Goal: Use online tool/utility

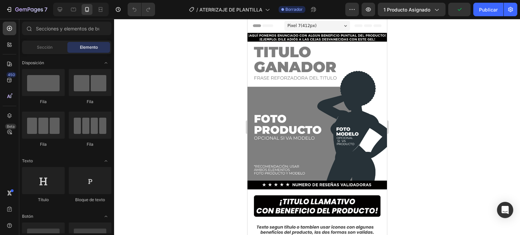
click at [435, 98] on div at bounding box center [317, 127] width 406 height 216
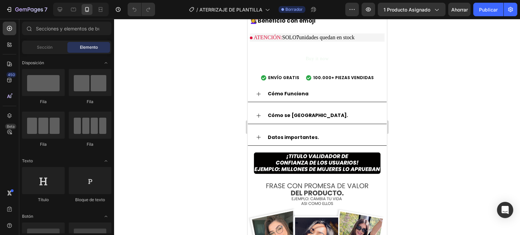
scroll to position [849, 0]
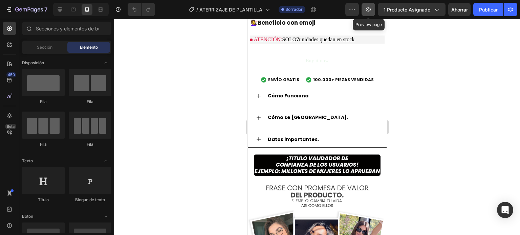
click at [369, 10] on icon "button" at bounding box center [368, 9] width 7 height 7
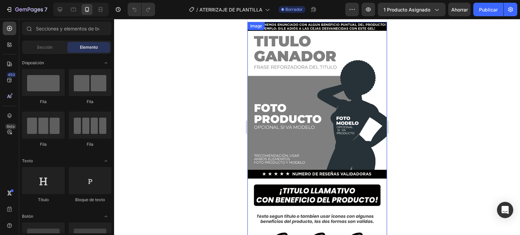
scroll to position [0, 0]
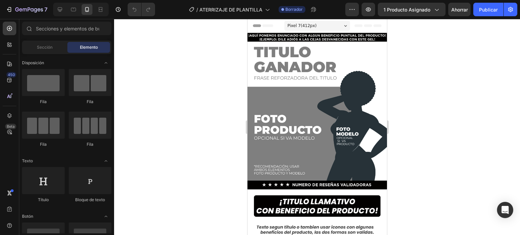
click at [336, 23] on div "Pixel 7 ( 412 px)" at bounding box center [317, 26] width 66 height 10
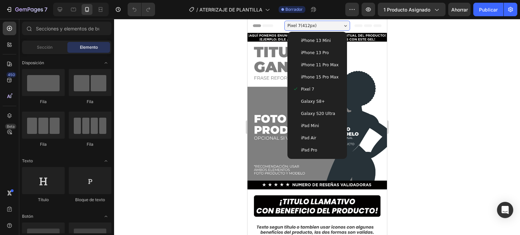
click at [312, 110] on div "Galaxy S20 Ultra" at bounding box center [317, 114] width 54 height 12
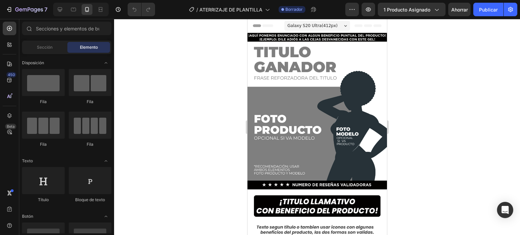
click at [332, 29] on div "Galaxy S20 Ultra ( 412 px)" at bounding box center [317, 26] width 66 height 10
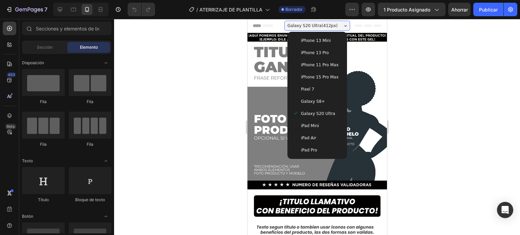
click at [320, 76] on span "iPhone 15 Pro Max" at bounding box center [319, 77] width 38 height 7
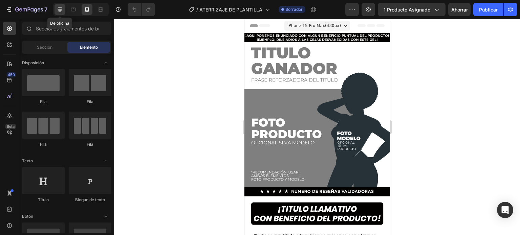
click at [57, 9] on icon at bounding box center [60, 9] width 7 height 7
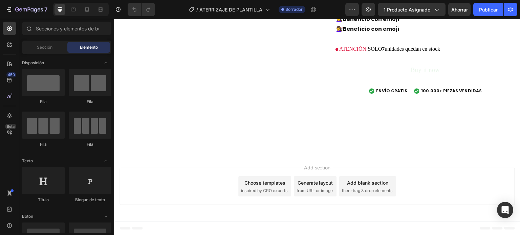
scroll to position [2907, 0]
click at [83, 6] on div at bounding box center [87, 9] width 11 height 11
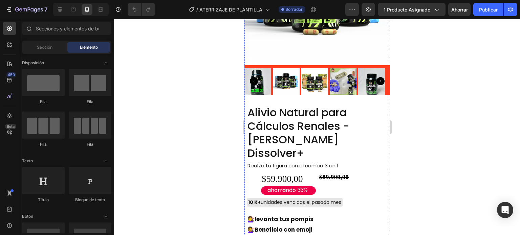
scroll to position [2024, 0]
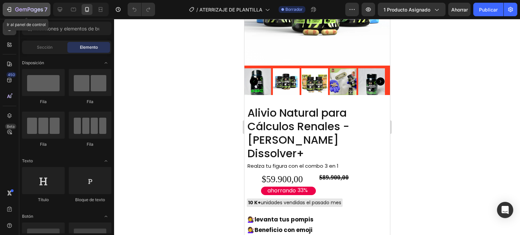
click at [23, 9] on icon "button" at bounding box center [25, 9] width 4 height 3
